Goal: Task Accomplishment & Management: Manage account settings

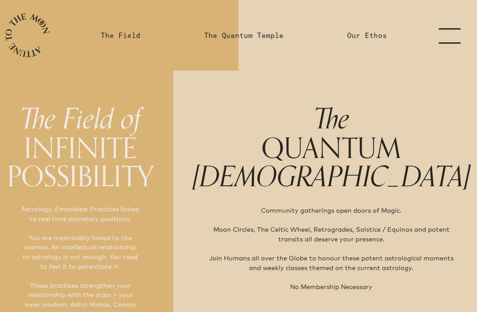
click at [451, 36] on link "menu" at bounding box center [455, 35] width 44 height 71
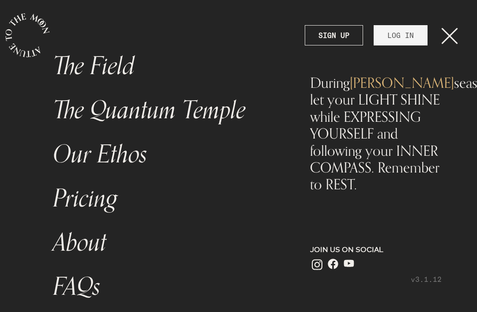
scroll to position [26, 0]
click at [397, 42] on link "LOG IN" at bounding box center [401, 35] width 54 height 20
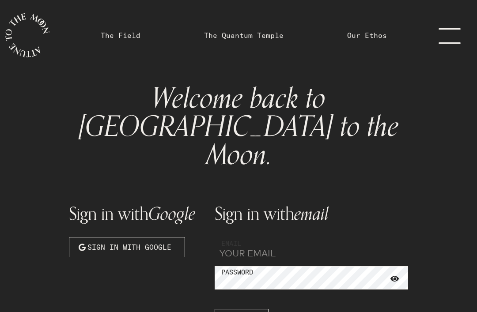
click at [266, 237] on input "email" at bounding box center [312, 249] width 194 height 24
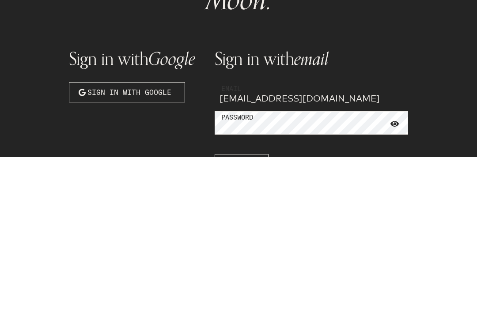
type input "[EMAIL_ADDRESS][DOMAIN_NAME]"
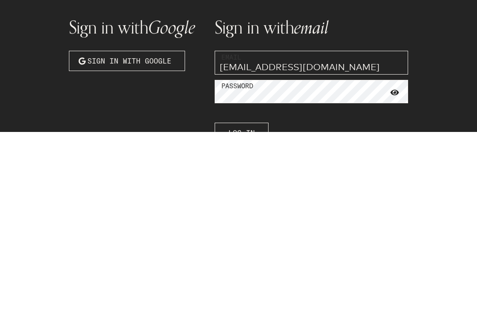
click at [241, 308] on span "Log In" at bounding box center [242, 313] width 27 height 11
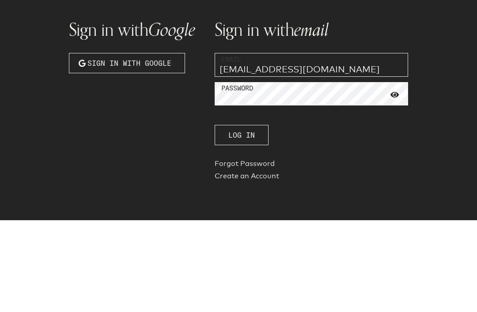
click at [252, 222] on span "Log In" at bounding box center [242, 227] width 27 height 11
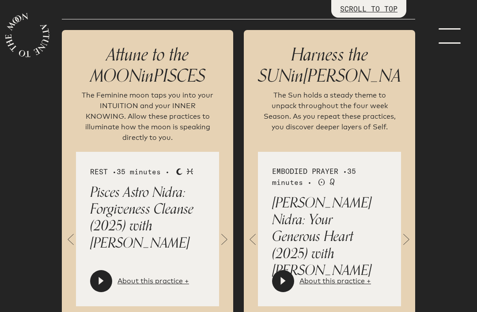
scroll to position [1226, 0]
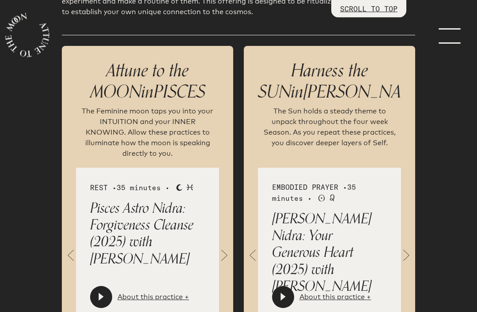
click at [225, 248] on span at bounding box center [225, 257] width 18 height 18
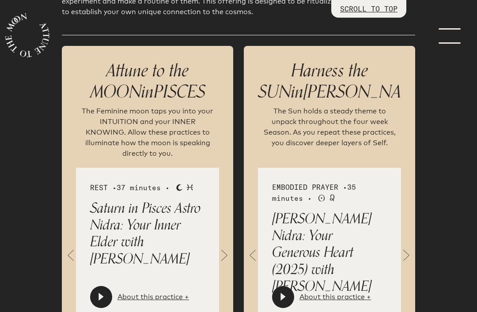
click at [225, 247] on span at bounding box center [225, 256] width 18 height 18
click at [221, 247] on span at bounding box center [225, 256] width 18 height 18
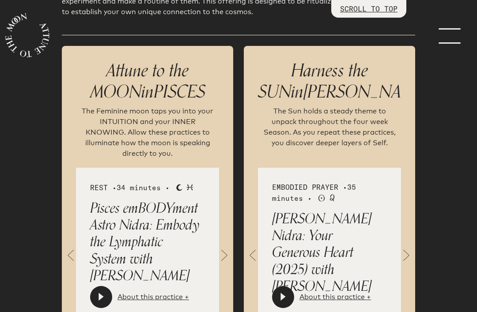
click at [222, 247] on span at bounding box center [225, 256] width 18 height 18
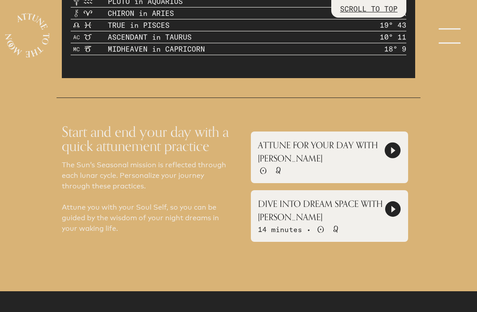
scroll to position [836, 0]
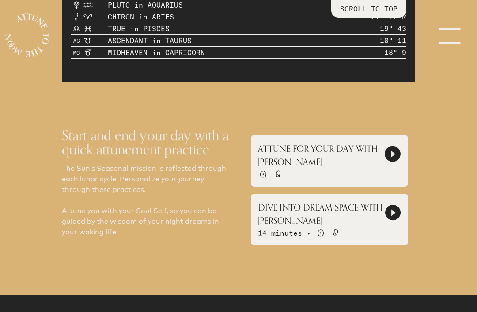
click at [221, 254] on div "Start and end your day with a quick attunement practice The Sun’s Seasonal miss…" at bounding box center [239, 186] width 364 height 171
click at [392, 210] on icon at bounding box center [394, 213] width 4 height 7
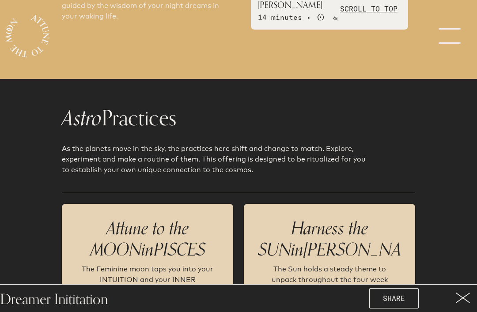
scroll to position [1044, 0]
